Goal: Navigation & Orientation: Find specific page/section

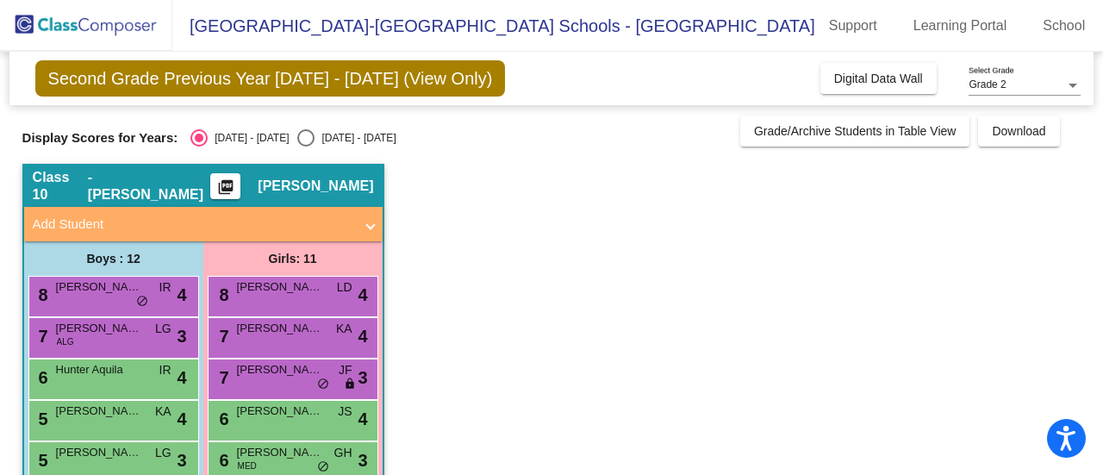
scroll to position [296, 0]
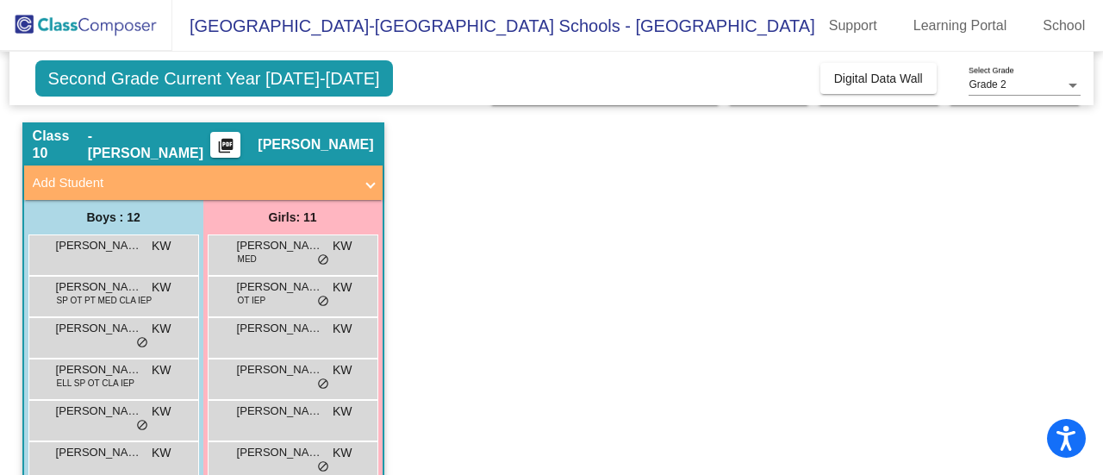
scroll to position [33, 0]
